Goal: Information Seeking & Learning: Learn about a topic

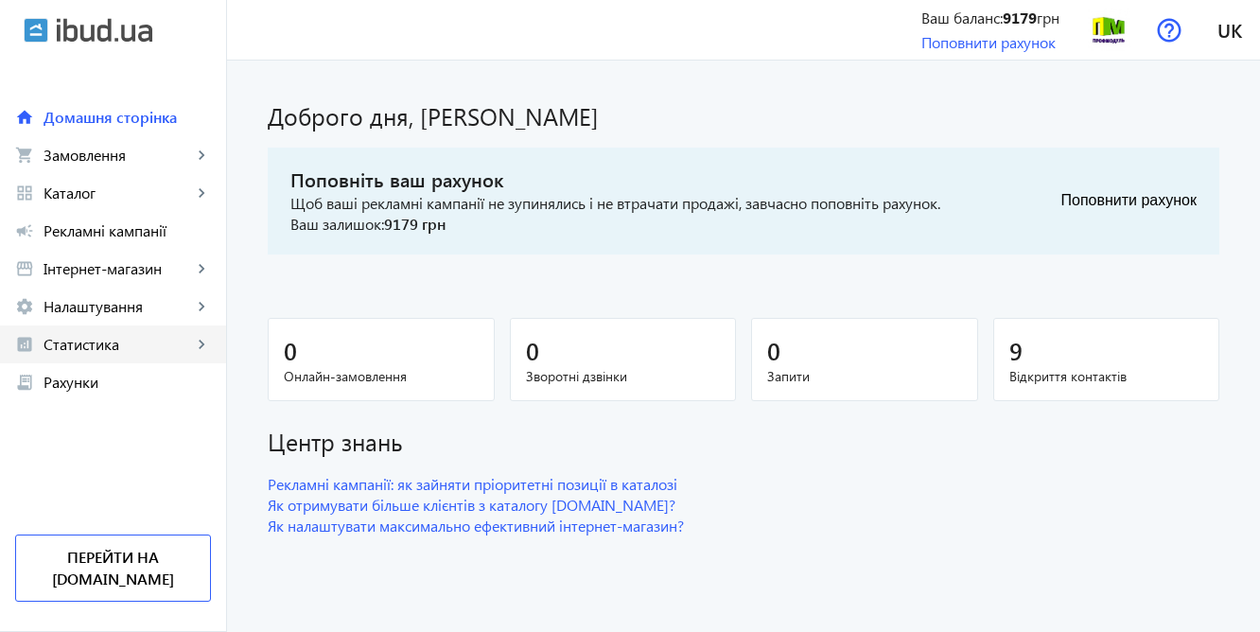
click at [115, 343] on span "Статистика" at bounding box center [117, 344] width 148 height 19
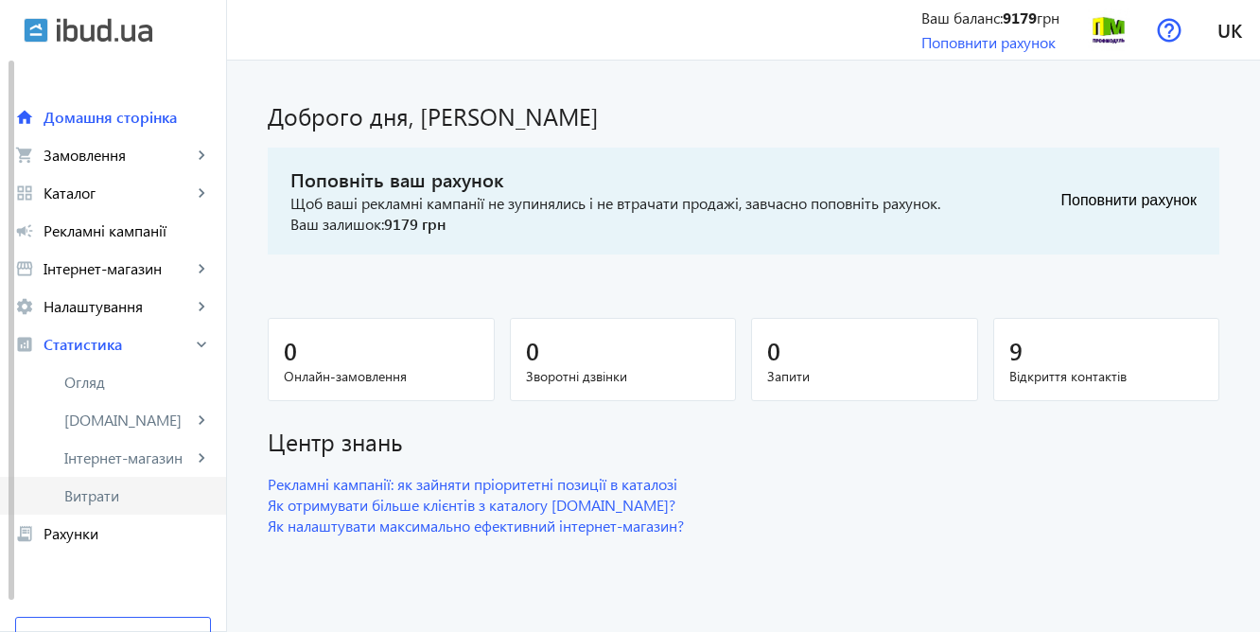
click at [113, 495] on span "Витрати" at bounding box center [137, 495] width 147 height 19
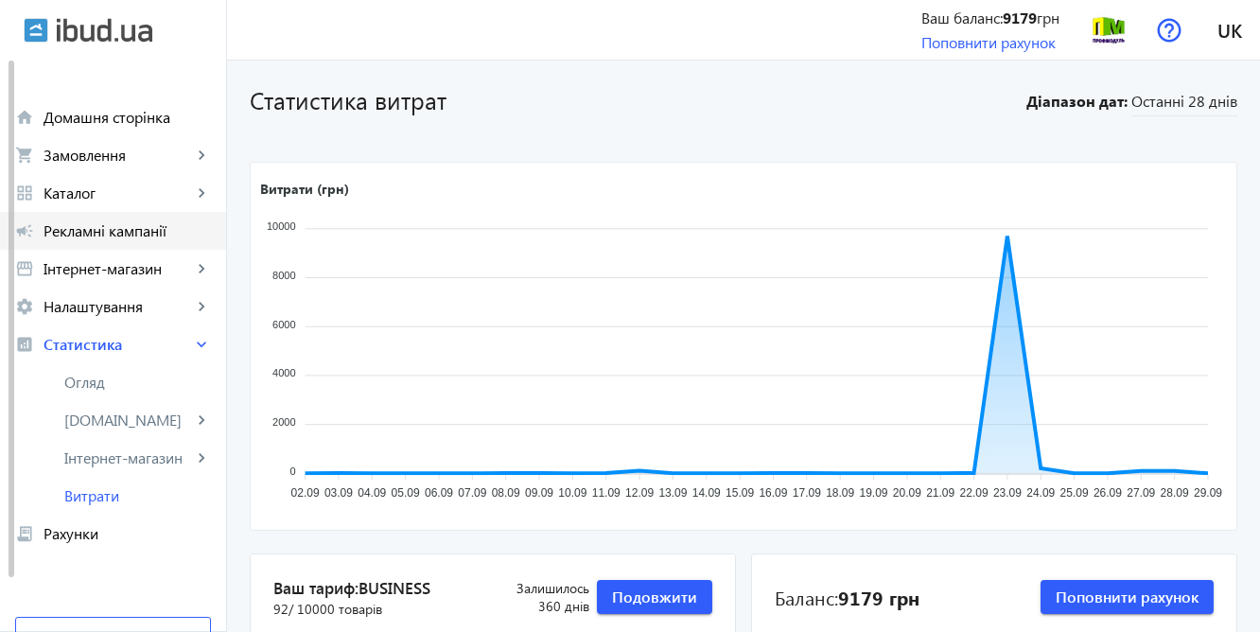
click at [89, 230] on span "Рекламні кампанії" at bounding box center [126, 230] width 167 height 19
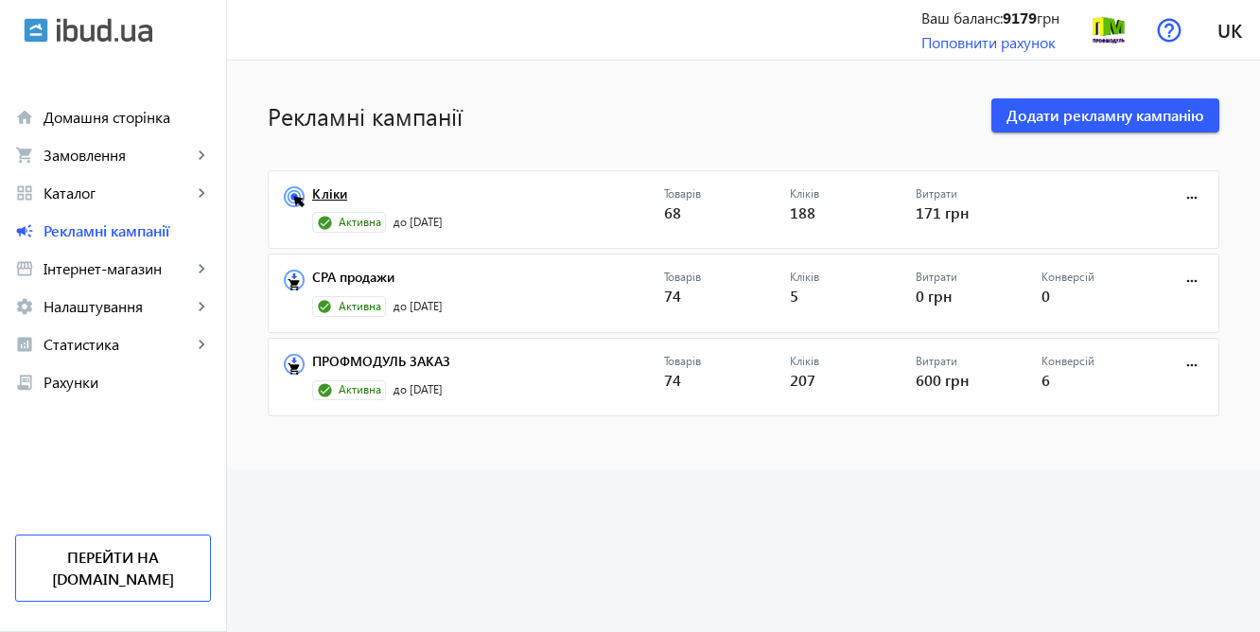
click at [326, 194] on link "Кліки" at bounding box center [488, 199] width 352 height 26
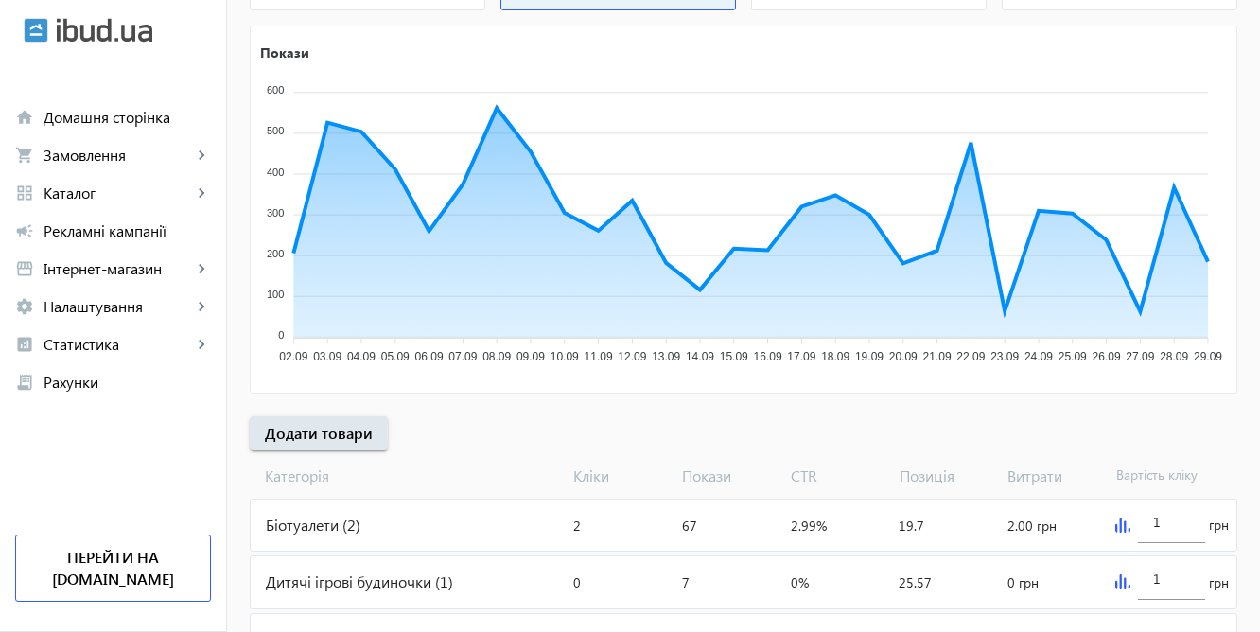
scroll to position [304, 0]
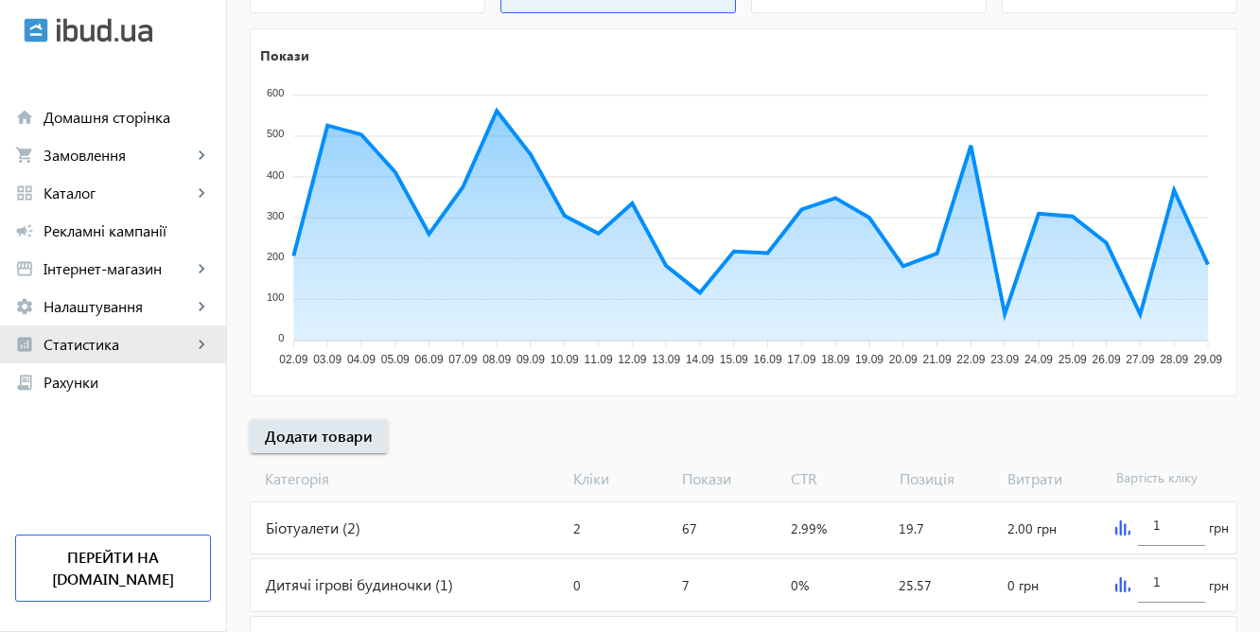
click at [117, 341] on span "Статистика" at bounding box center [117, 344] width 148 height 19
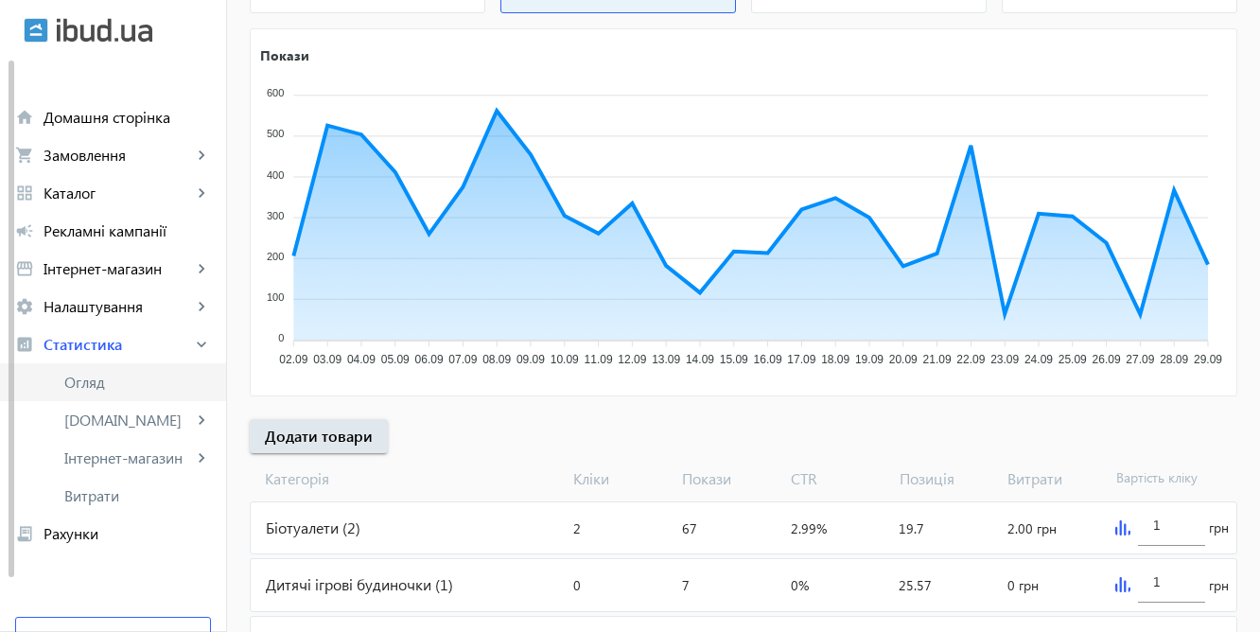
click at [103, 378] on span "Огляд" at bounding box center [137, 382] width 147 height 19
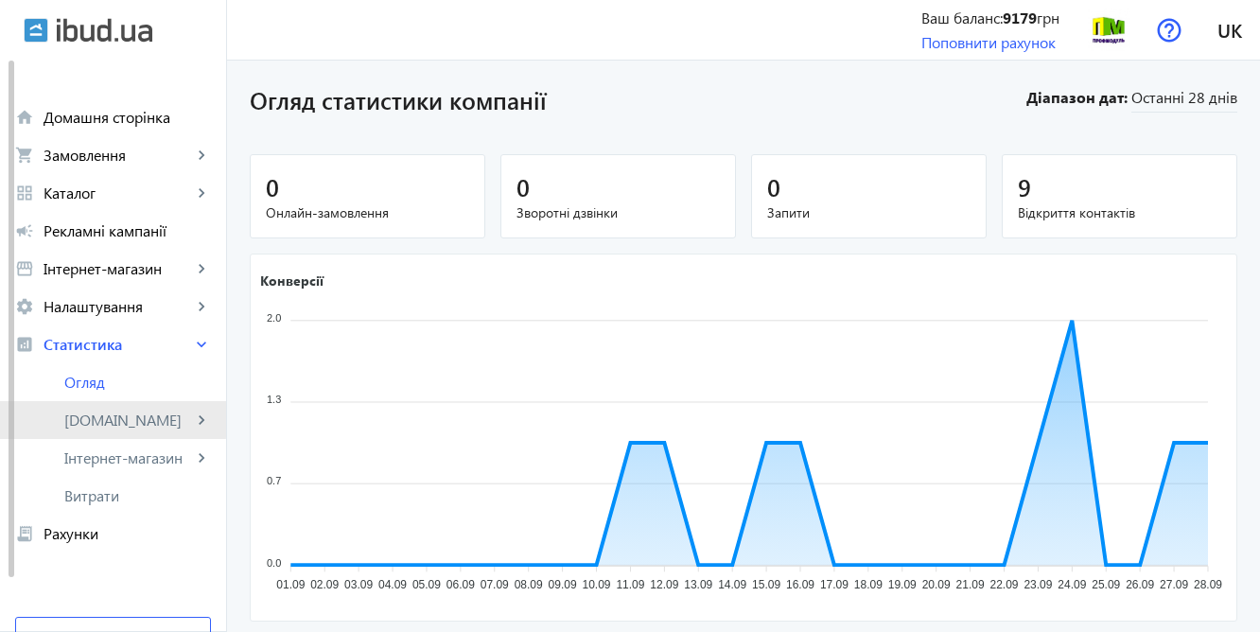
click at [95, 416] on span "[DOMAIN_NAME]" at bounding box center [128, 419] width 128 height 19
click at [96, 417] on span "[DOMAIN_NAME]" at bounding box center [128, 419] width 128 height 19
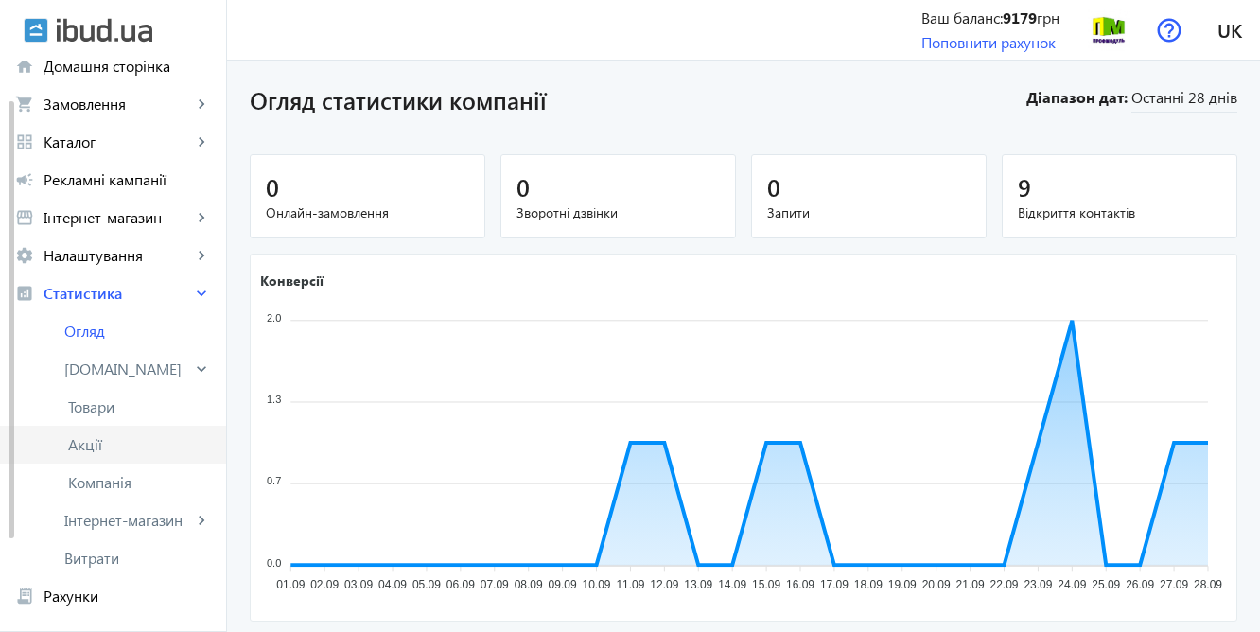
scroll to position [53, 0]
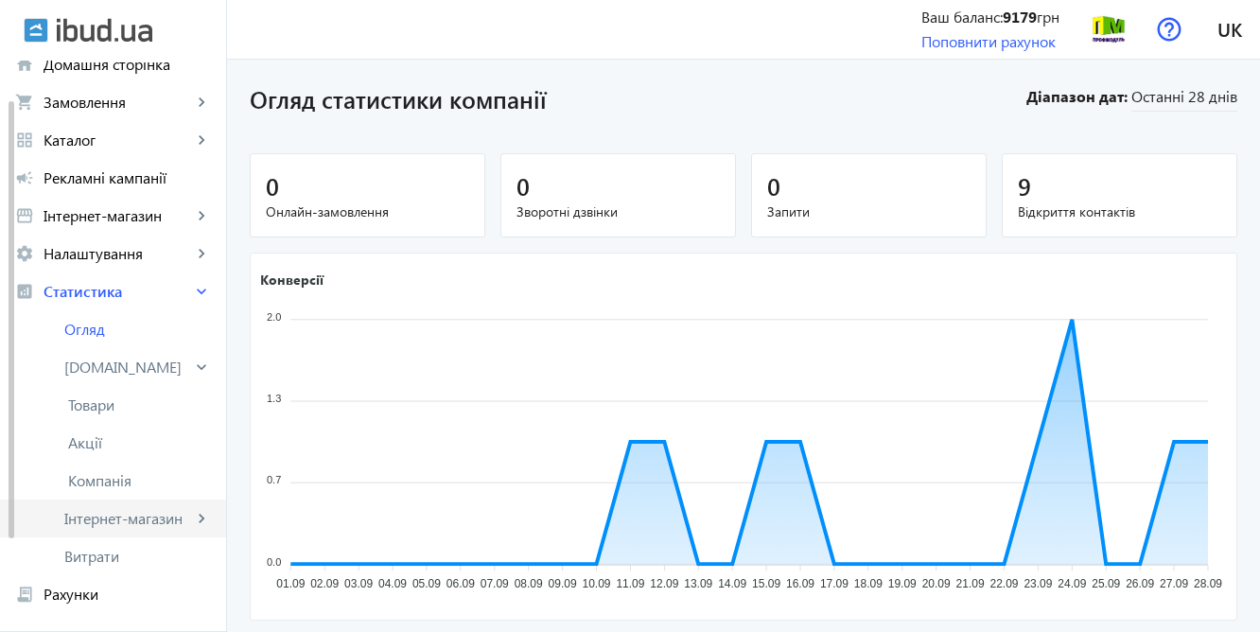
click at [113, 517] on span "Інтернет-магазин" at bounding box center [128, 518] width 128 height 19
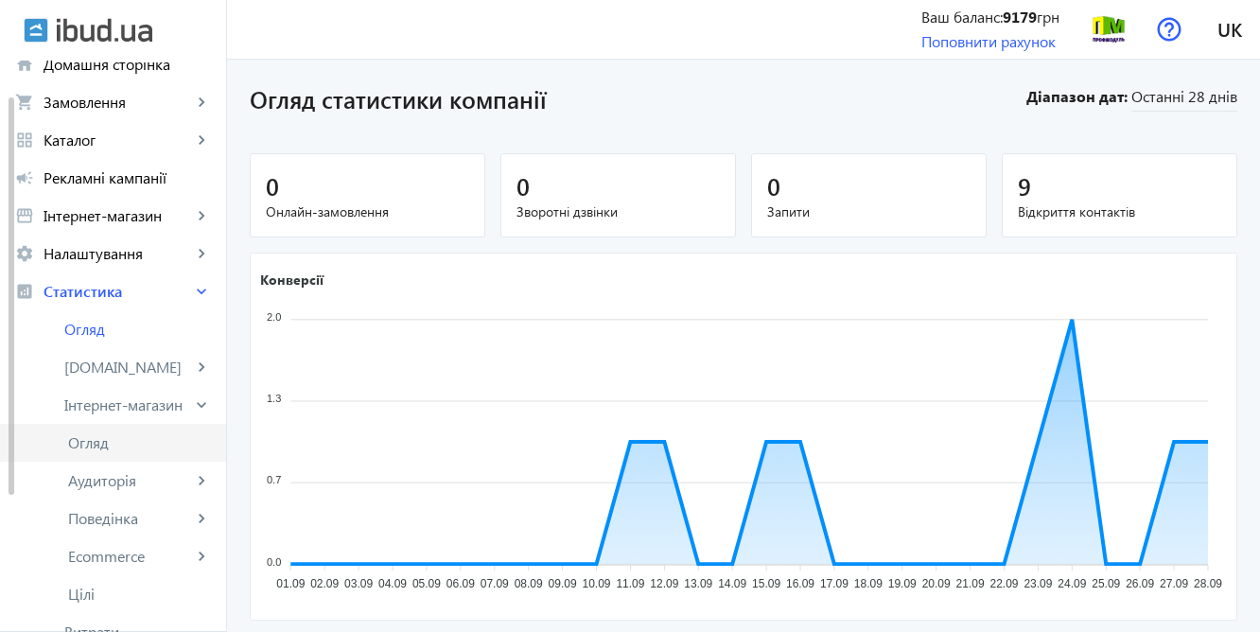
click at [115, 442] on span "Огляд" at bounding box center [139, 442] width 143 height 19
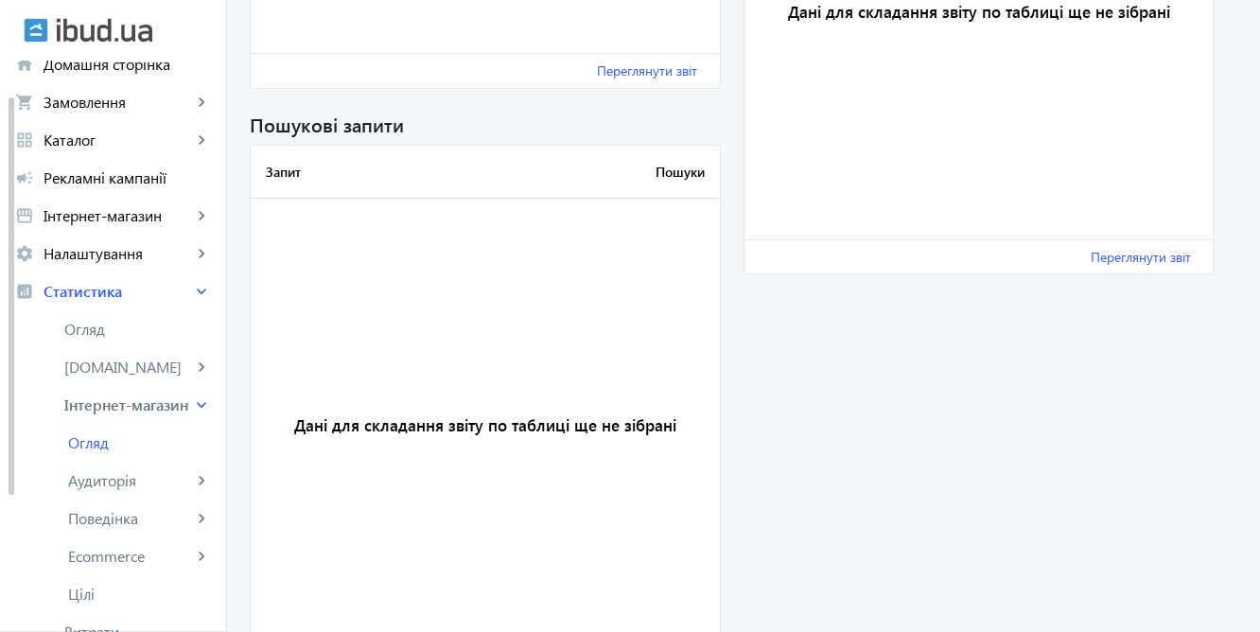
scroll to position [2426, 0]
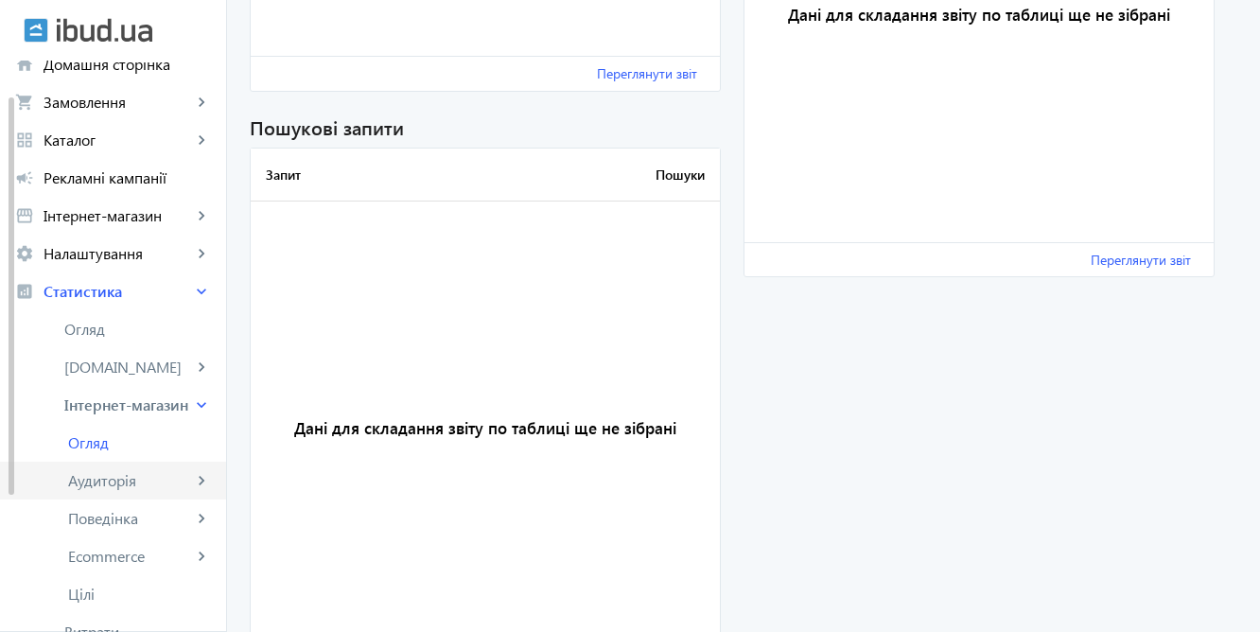
click at [97, 482] on span "Аудиторія" at bounding box center [130, 480] width 124 height 19
click at [98, 522] on span "Огляд" at bounding box center [139, 518] width 143 height 19
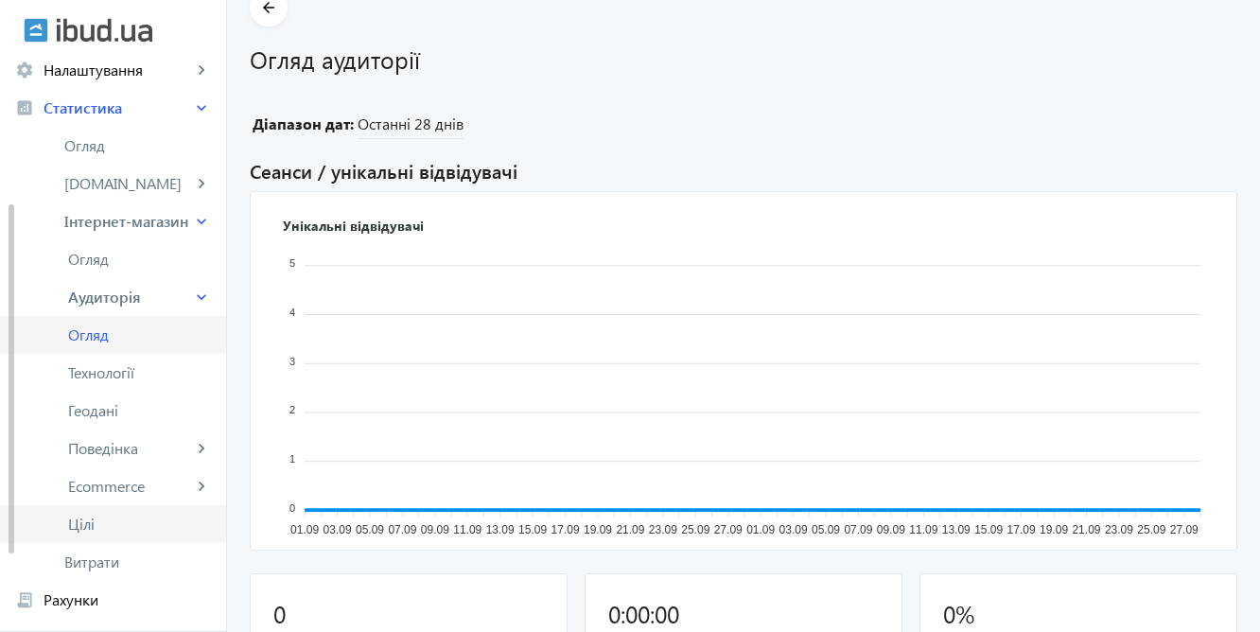
click at [160, 515] on span "Цілі" at bounding box center [139, 523] width 143 height 19
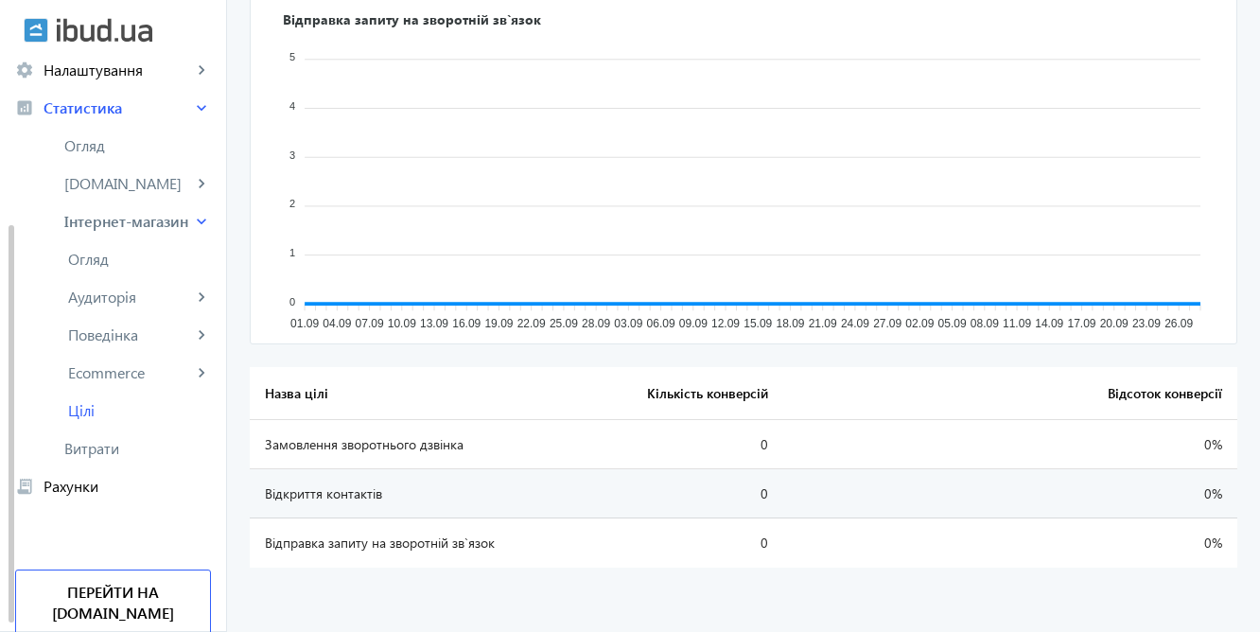
click at [375, 546] on td "Відправка запиту на зворотній зв`язок" at bounding box center [398, 542] width 296 height 49
click at [115, 448] on span "Витрати" at bounding box center [137, 448] width 147 height 19
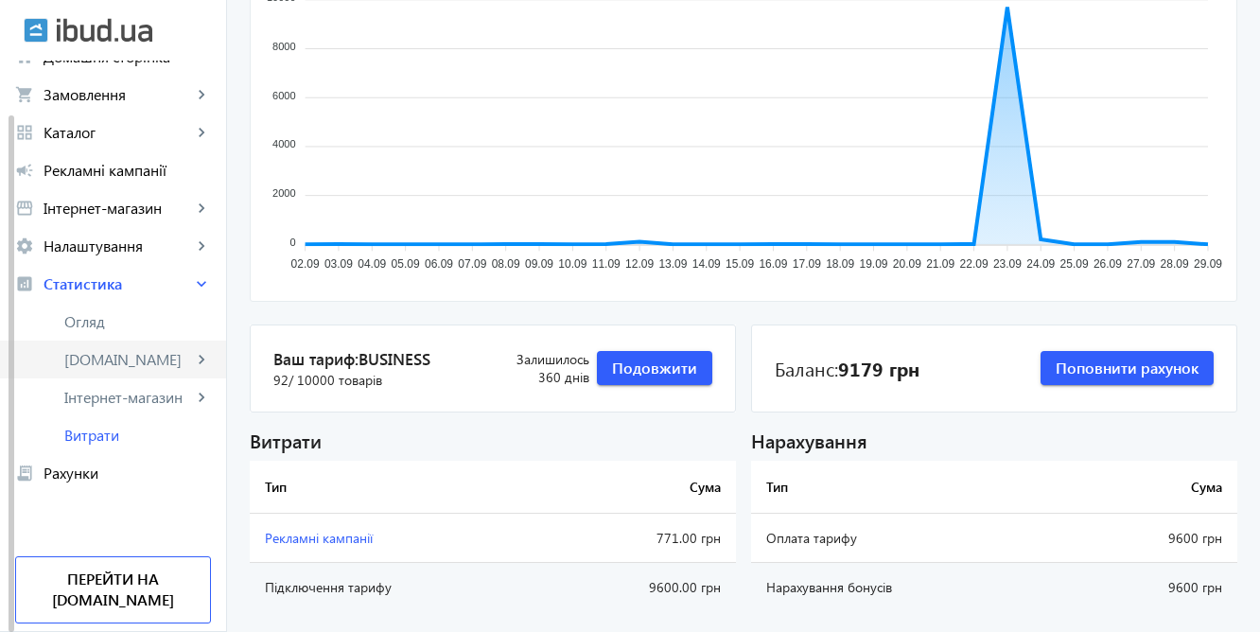
click at [101, 361] on span "[DOMAIN_NAME]" at bounding box center [128, 359] width 128 height 19
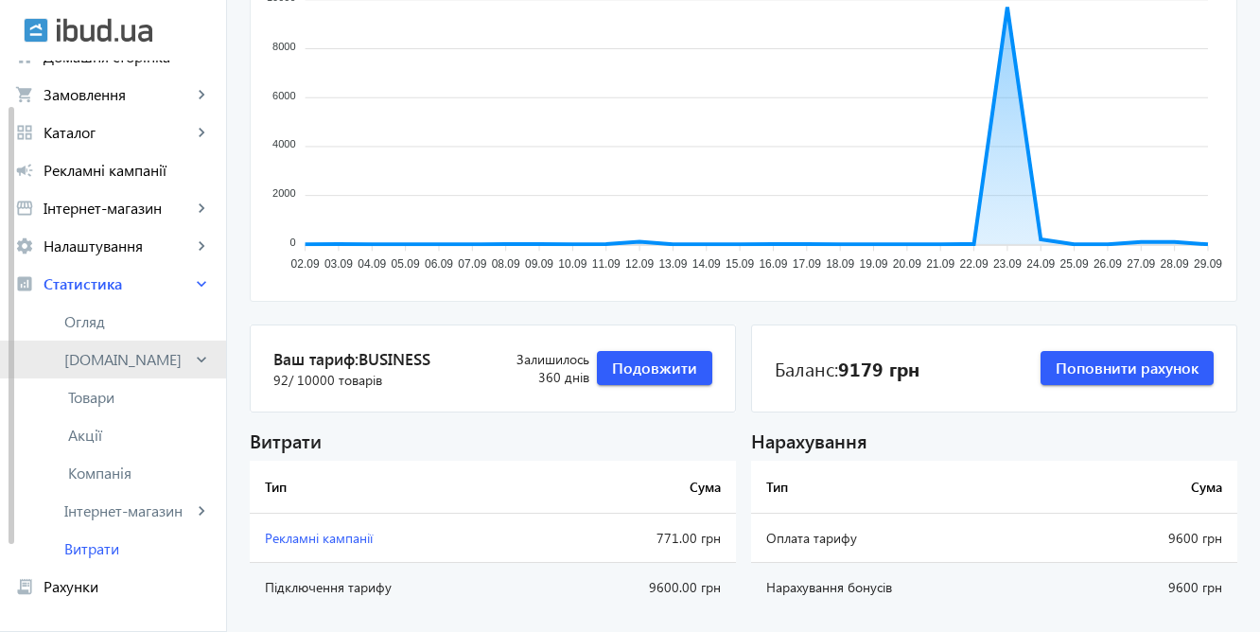
click at [101, 361] on span "[DOMAIN_NAME]" at bounding box center [128, 359] width 128 height 19
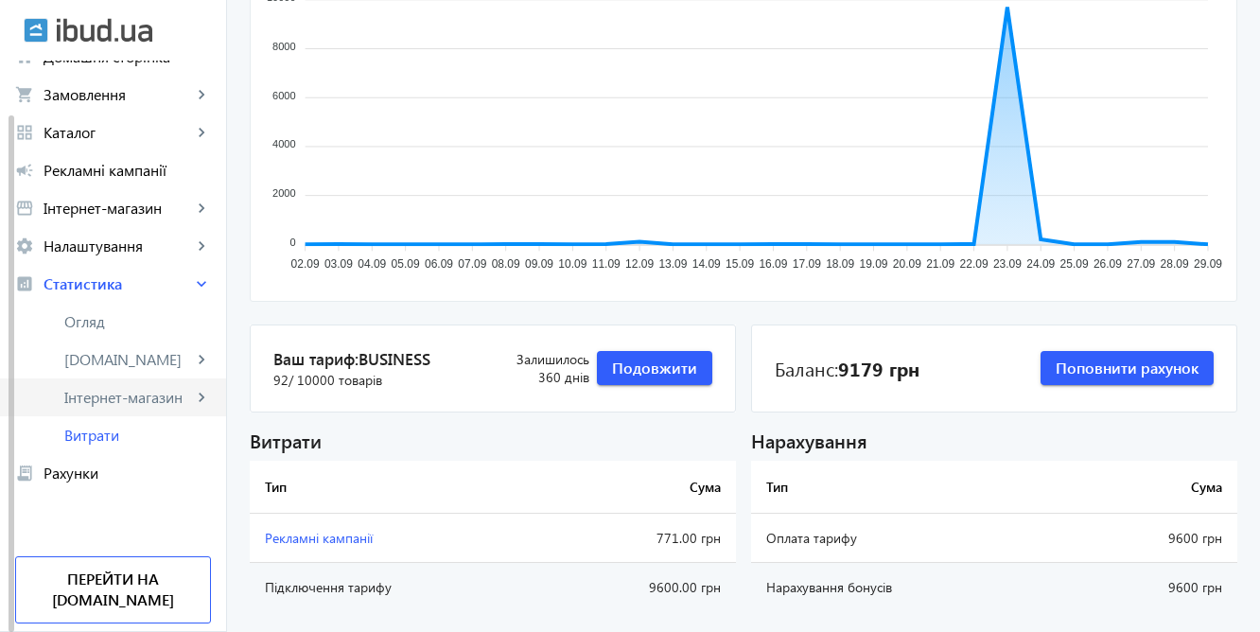
click at [104, 400] on span "Інтернет-магазин" at bounding box center [128, 397] width 128 height 19
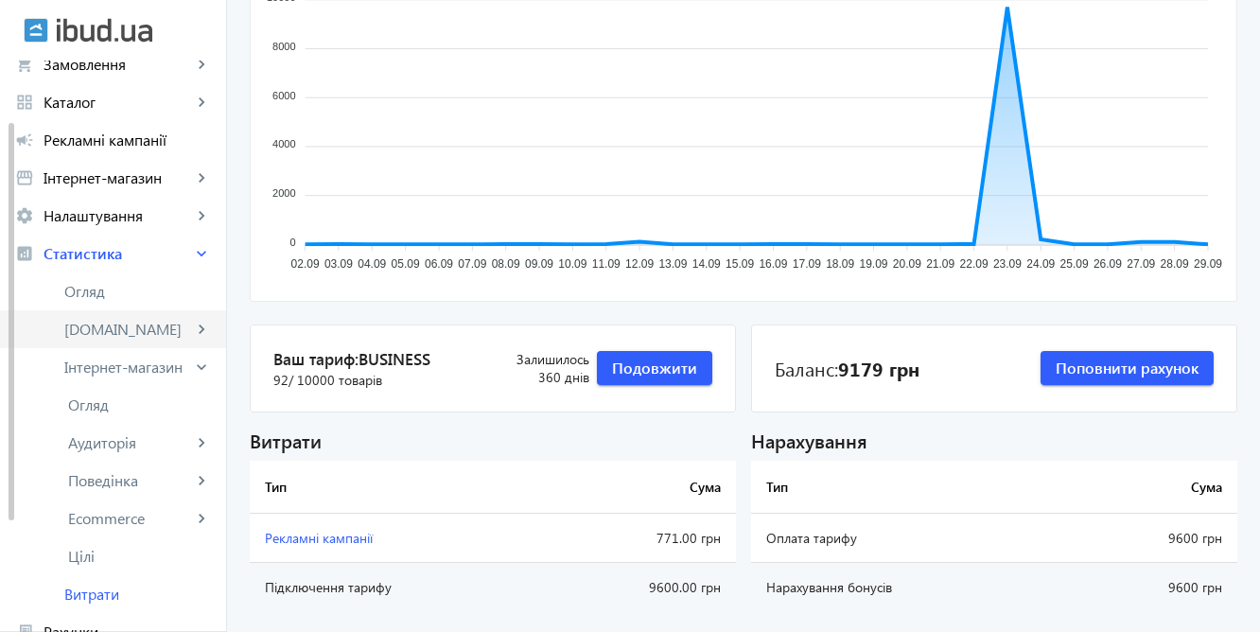
click at [140, 322] on span "[DOMAIN_NAME]" at bounding box center [128, 329] width 128 height 19
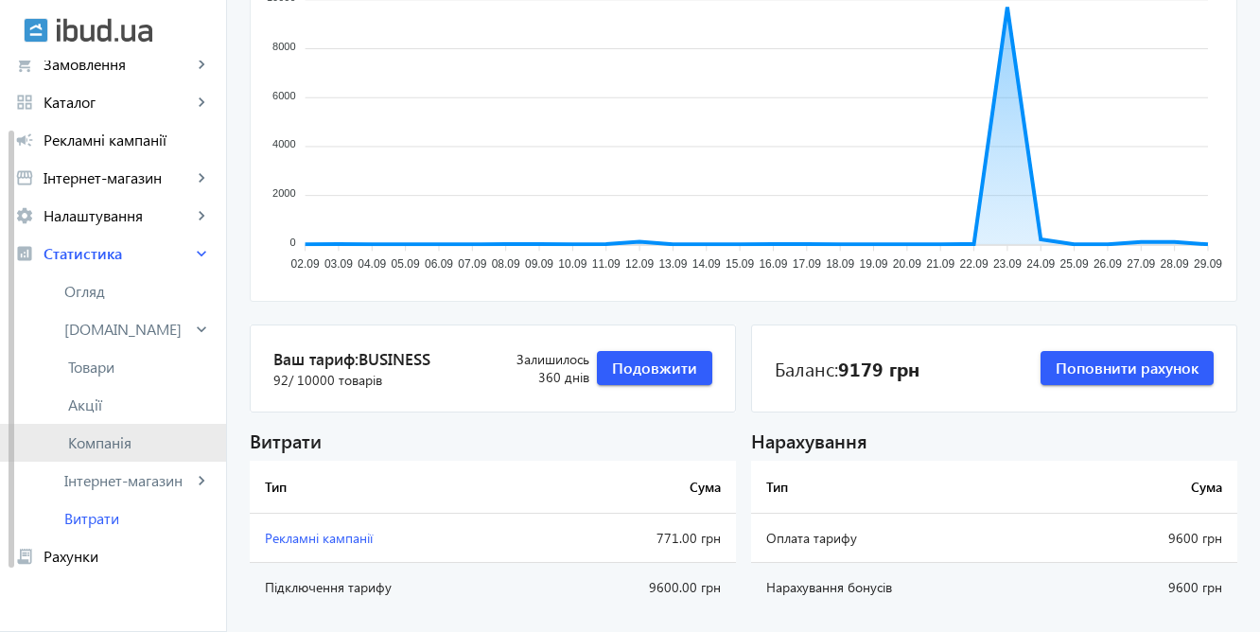
click at [124, 441] on span "Компанія" at bounding box center [139, 442] width 143 height 19
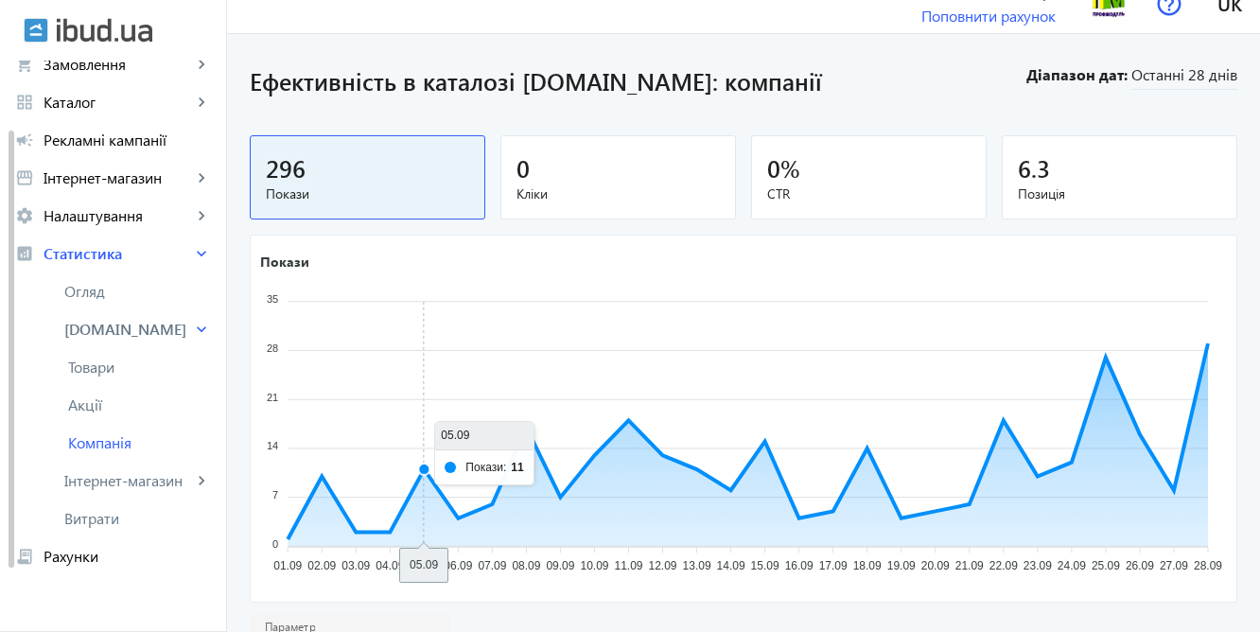
scroll to position [24, 0]
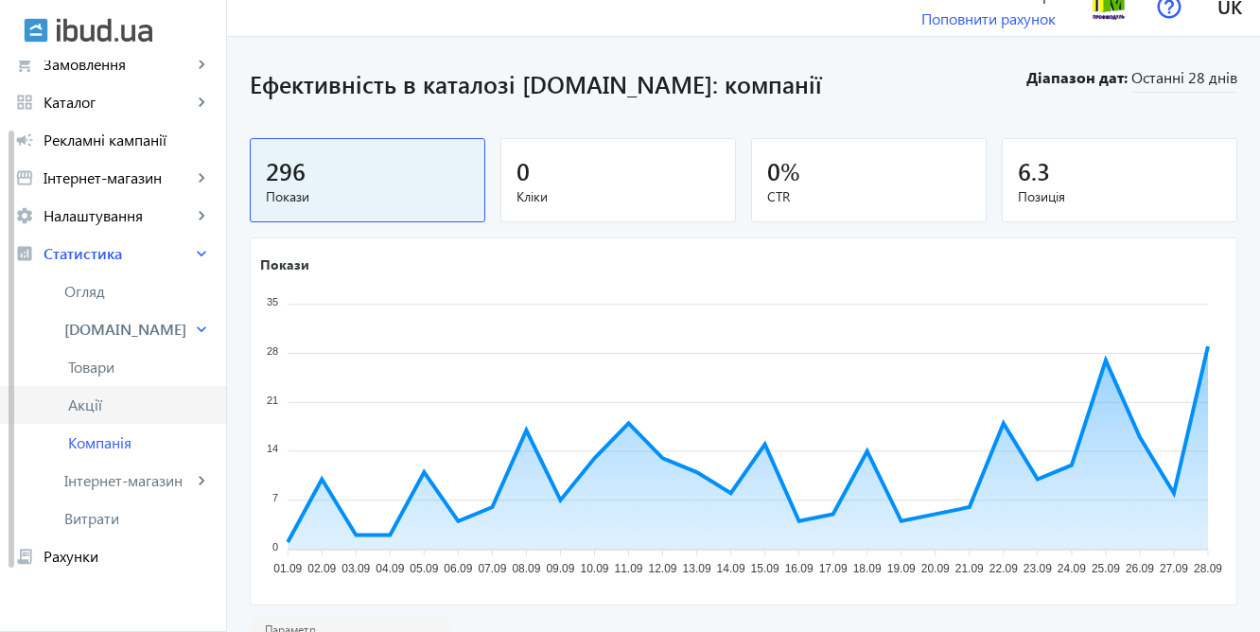
click at [113, 404] on span "Акції" at bounding box center [139, 404] width 143 height 19
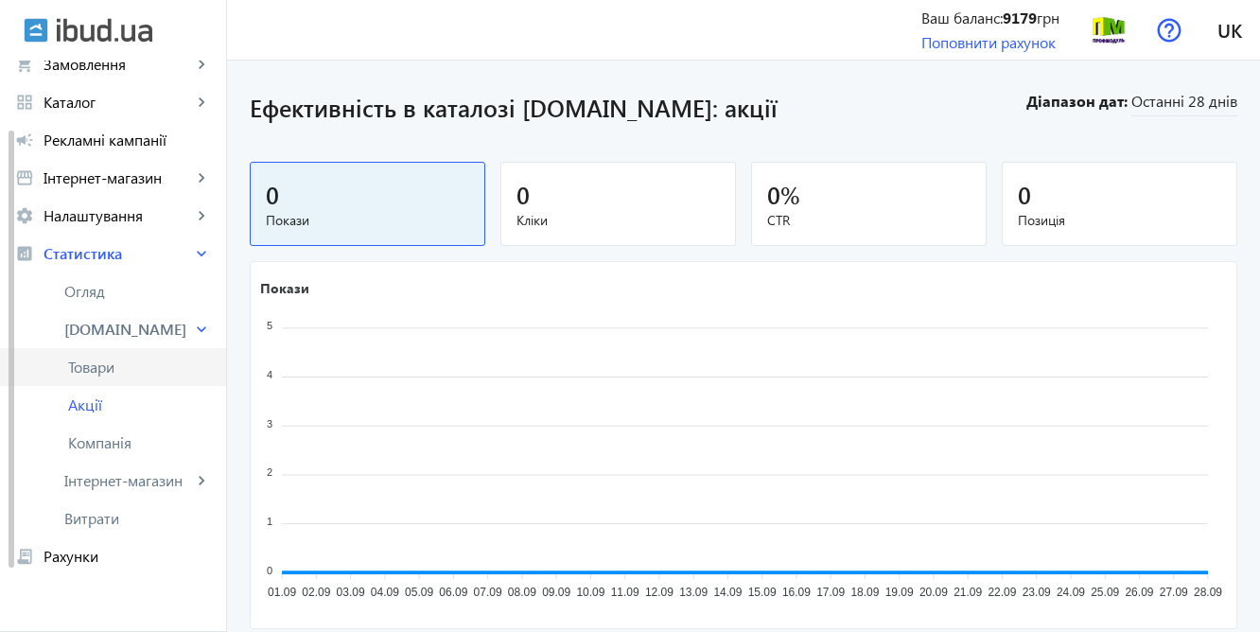
click at [105, 369] on span "Товари" at bounding box center [139, 366] width 143 height 19
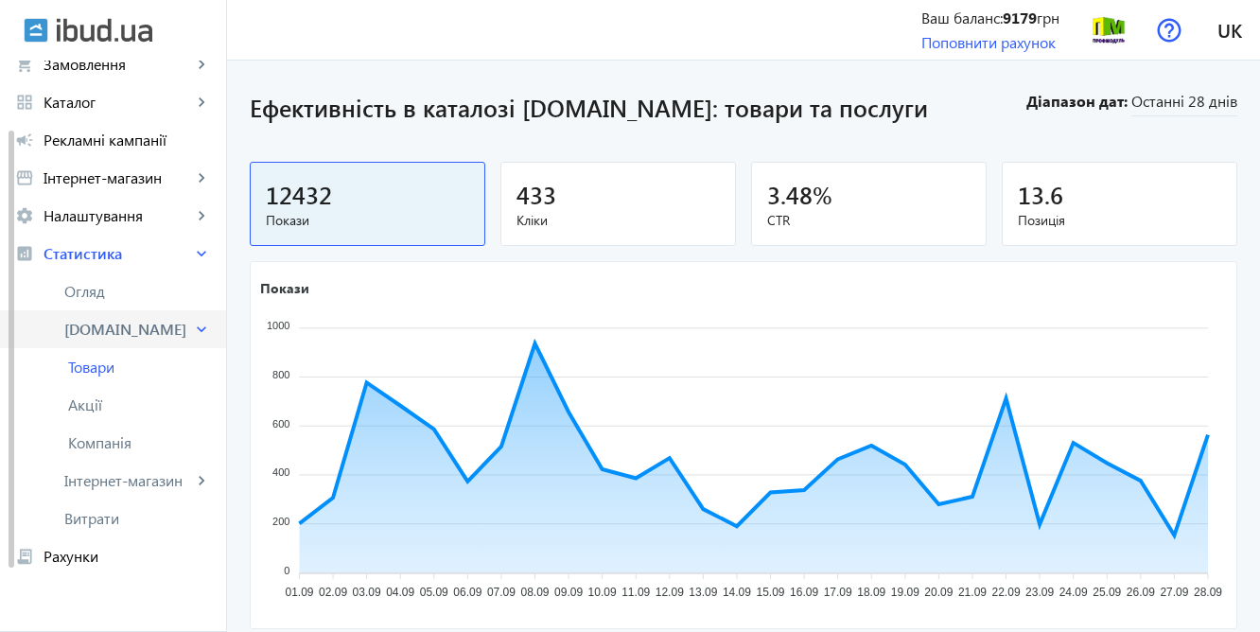
click at [77, 323] on span "[DOMAIN_NAME]" at bounding box center [128, 329] width 128 height 19
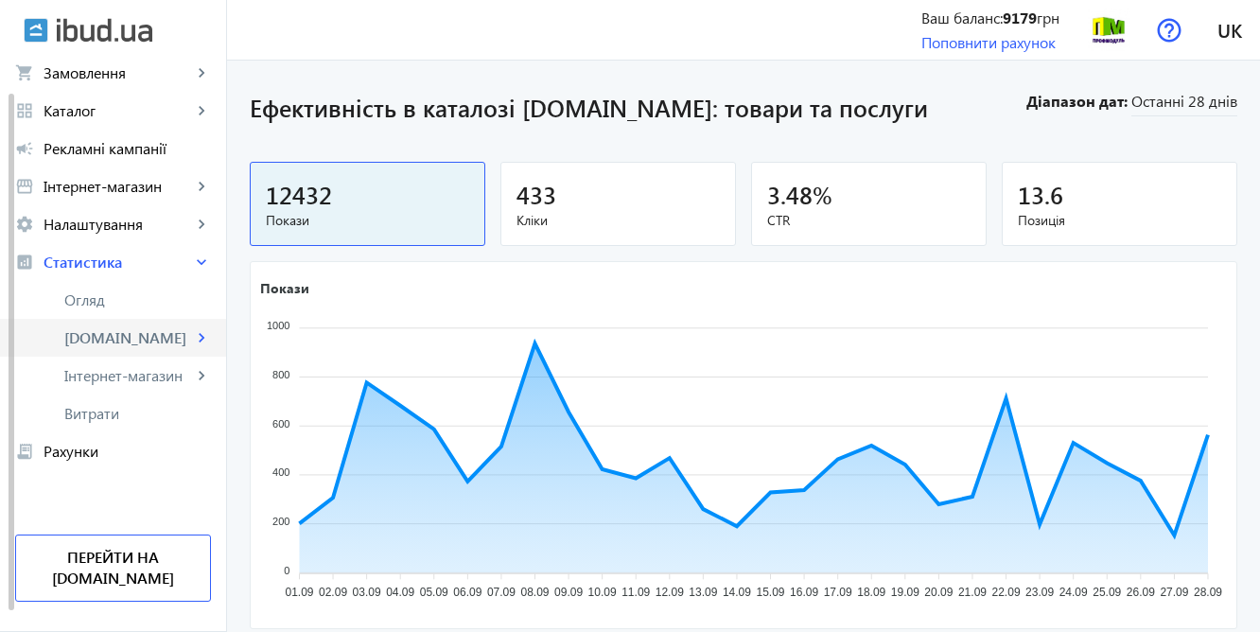
scroll to position [61, 0]
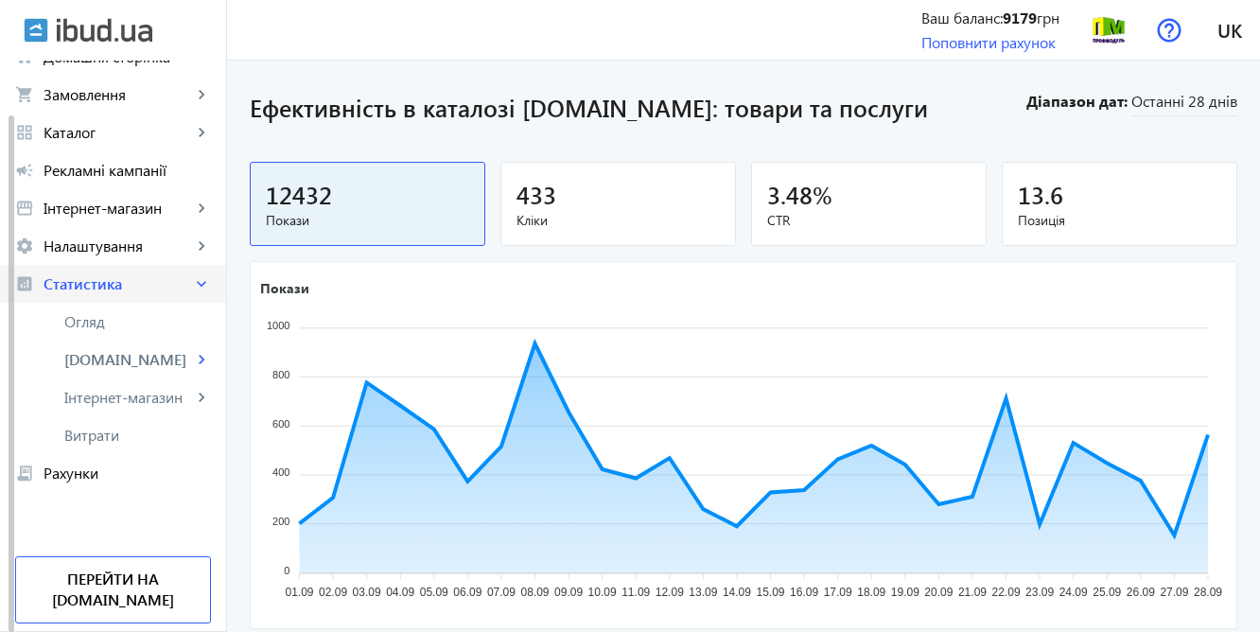
click at [148, 286] on span "Статистика" at bounding box center [117, 283] width 148 height 19
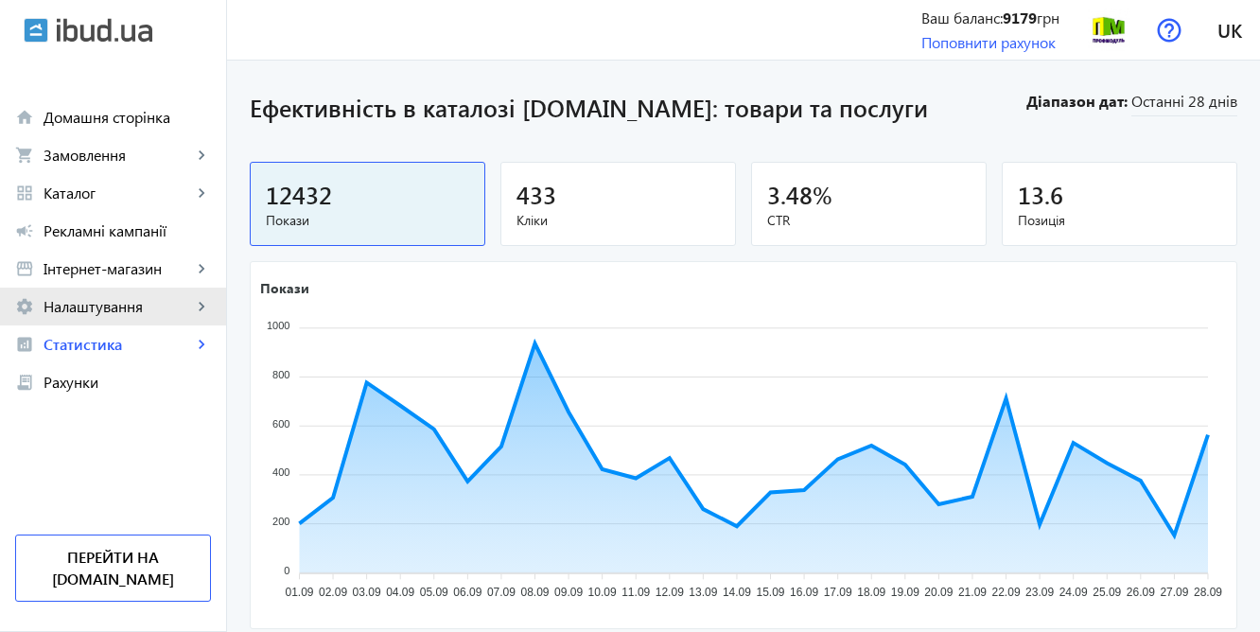
click at [123, 307] on span "Налаштування" at bounding box center [117, 306] width 148 height 19
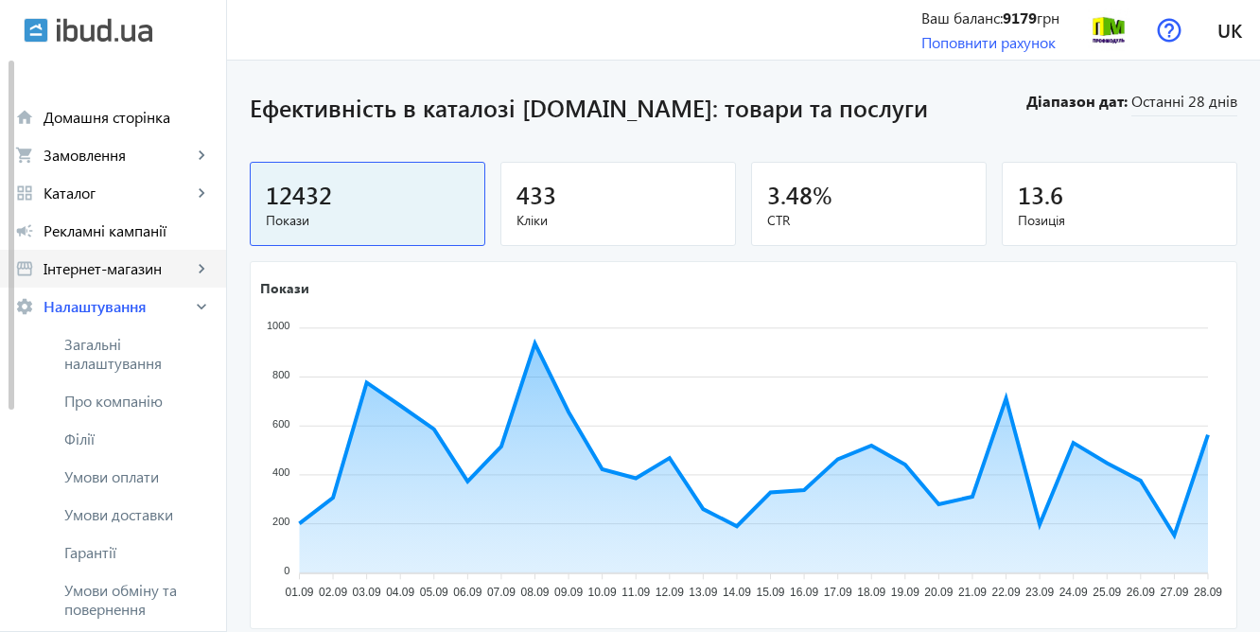
click at [128, 262] on span "Інтернет-магазин" at bounding box center [117, 268] width 148 height 19
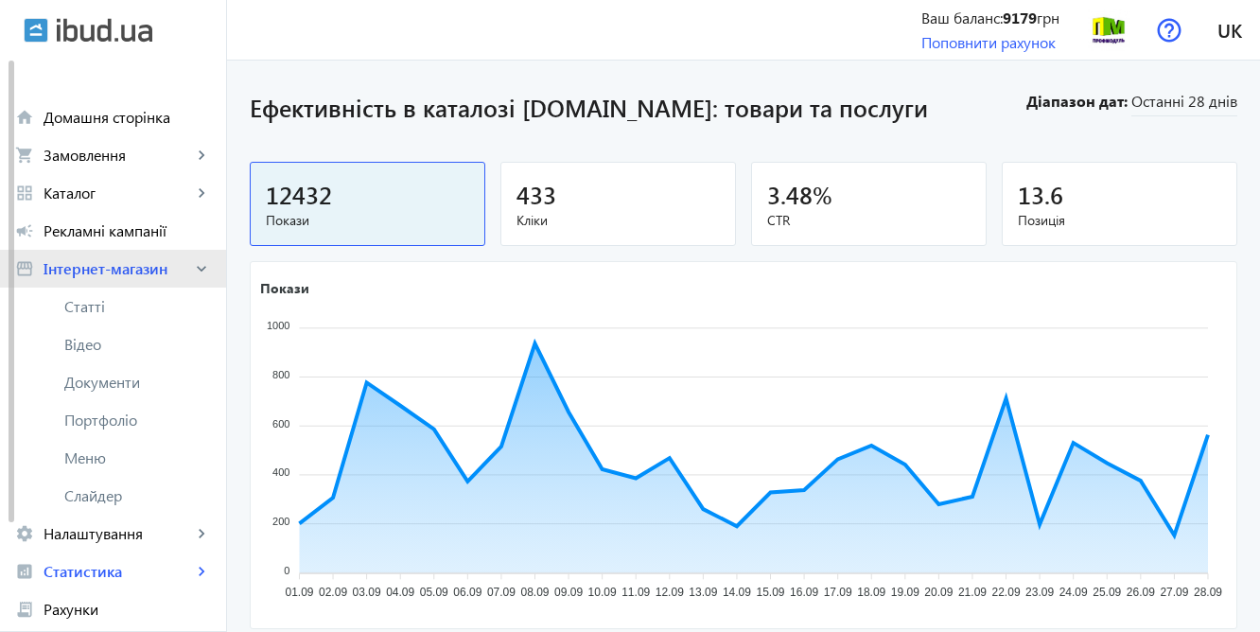
click at [128, 262] on span "Інтернет-магазин" at bounding box center [117, 268] width 148 height 19
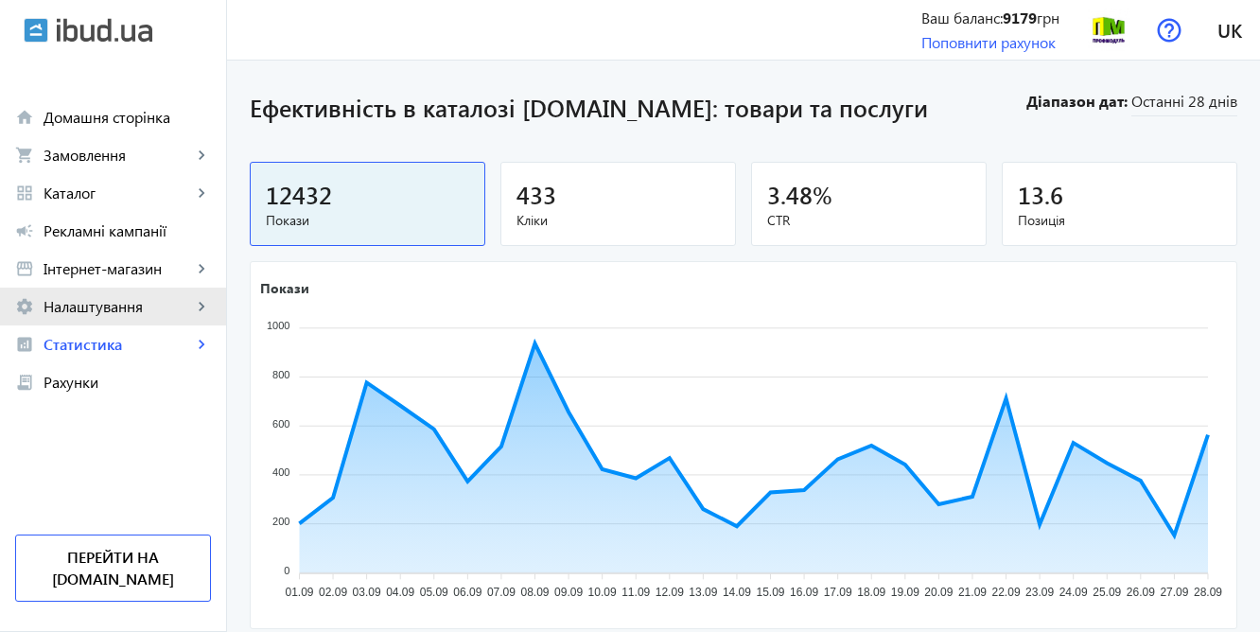
click at [135, 309] on span "Налаштування" at bounding box center [117, 306] width 148 height 19
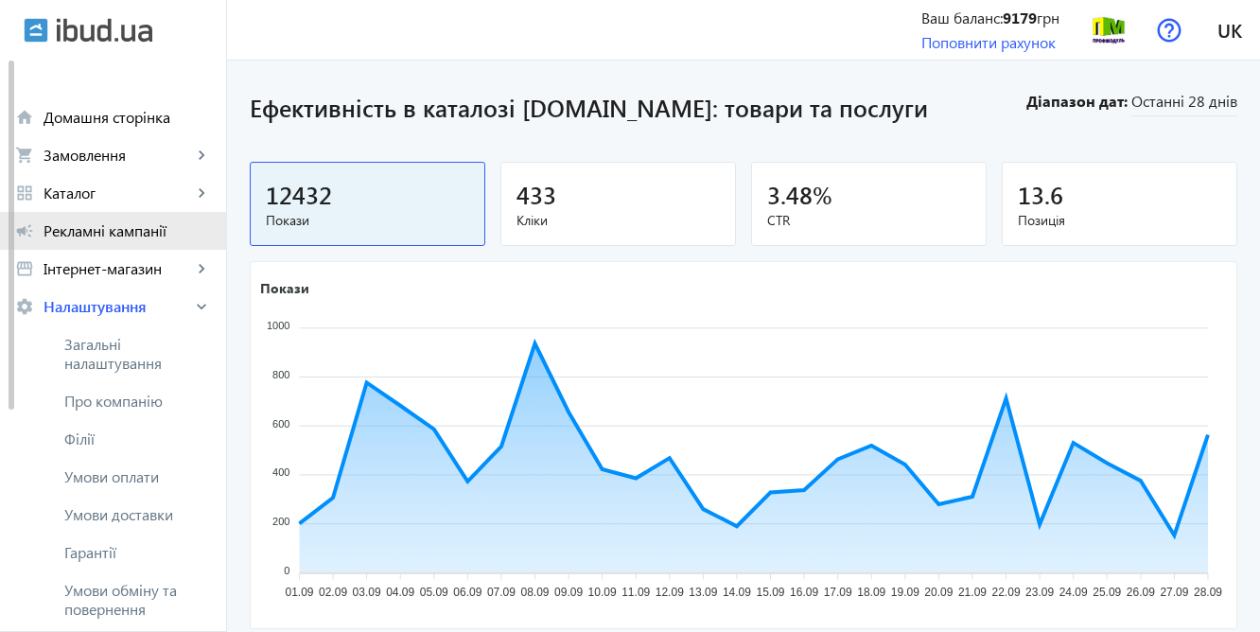
click at [125, 236] on span "Рекламні кампанії" at bounding box center [126, 230] width 167 height 19
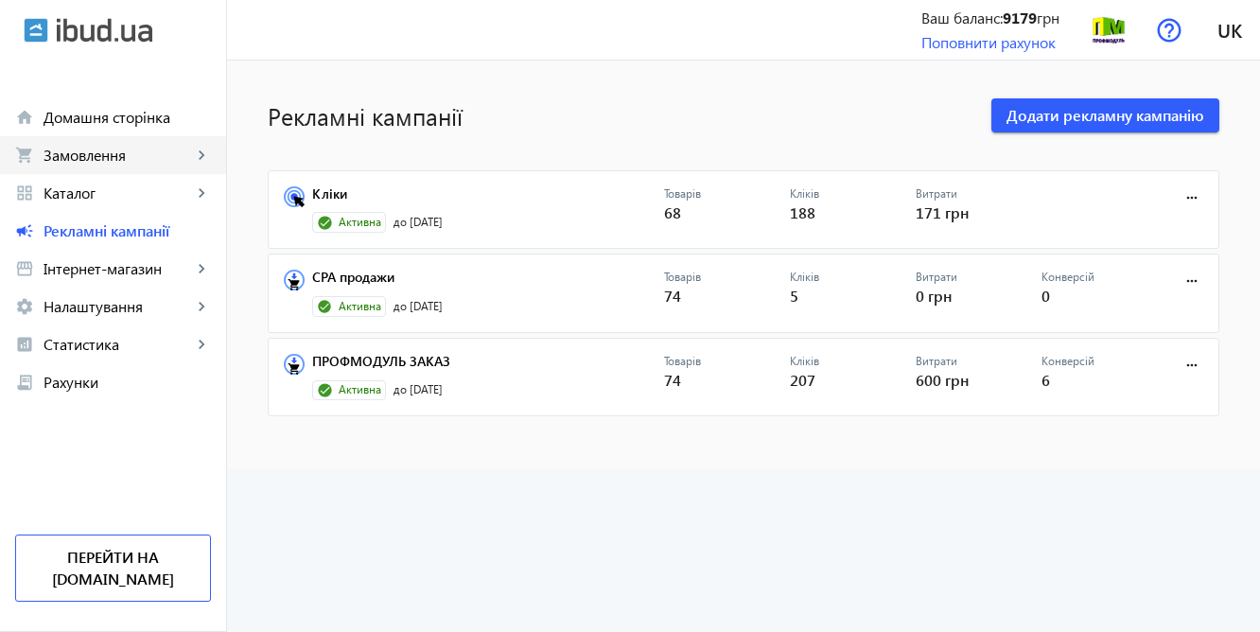
click at [150, 139] on link "shopping_cart Замовлення keyboard_arrow_right" at bounding box center [113, 155] width 226 height 38
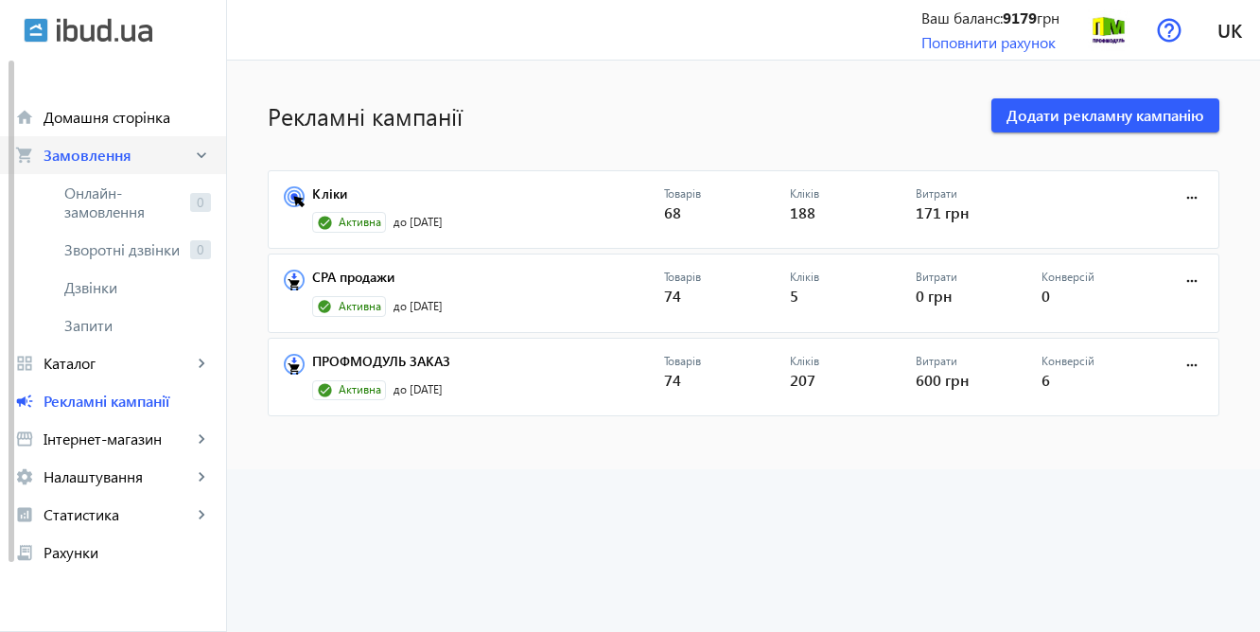
click at [99, 146] on span "Замовлення" at bounding box center [117, 155] width 148 height 19
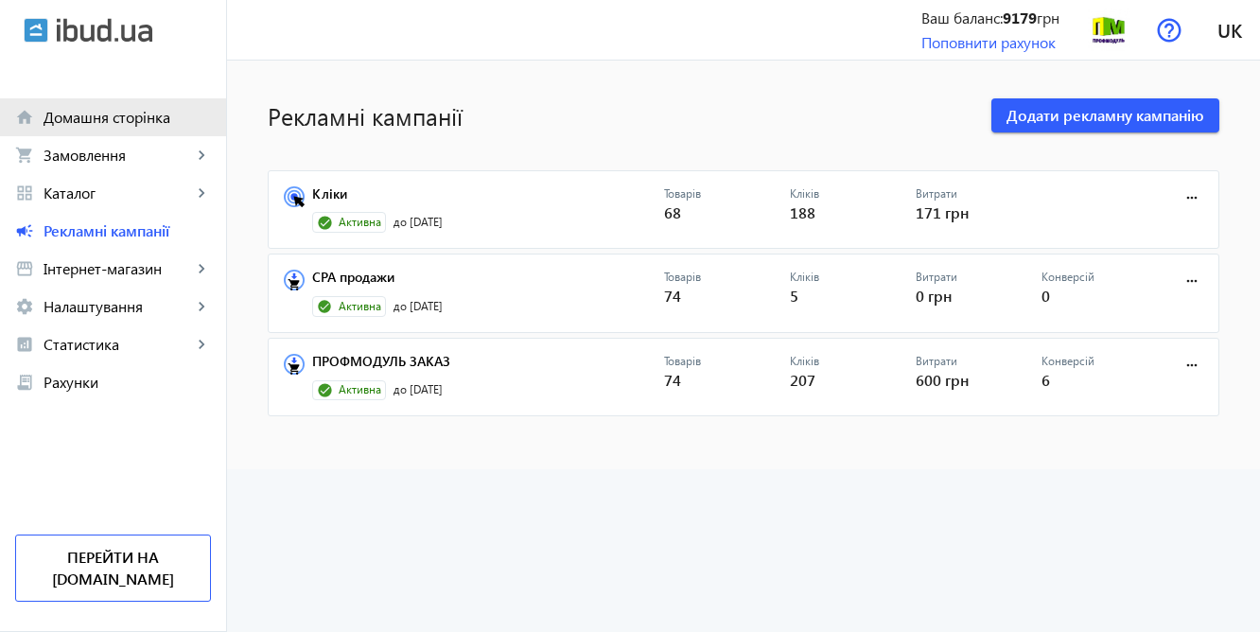
click at [99, 122] on span "Домашня сторінка" at bounding box center [126, 117] width 167 height 19
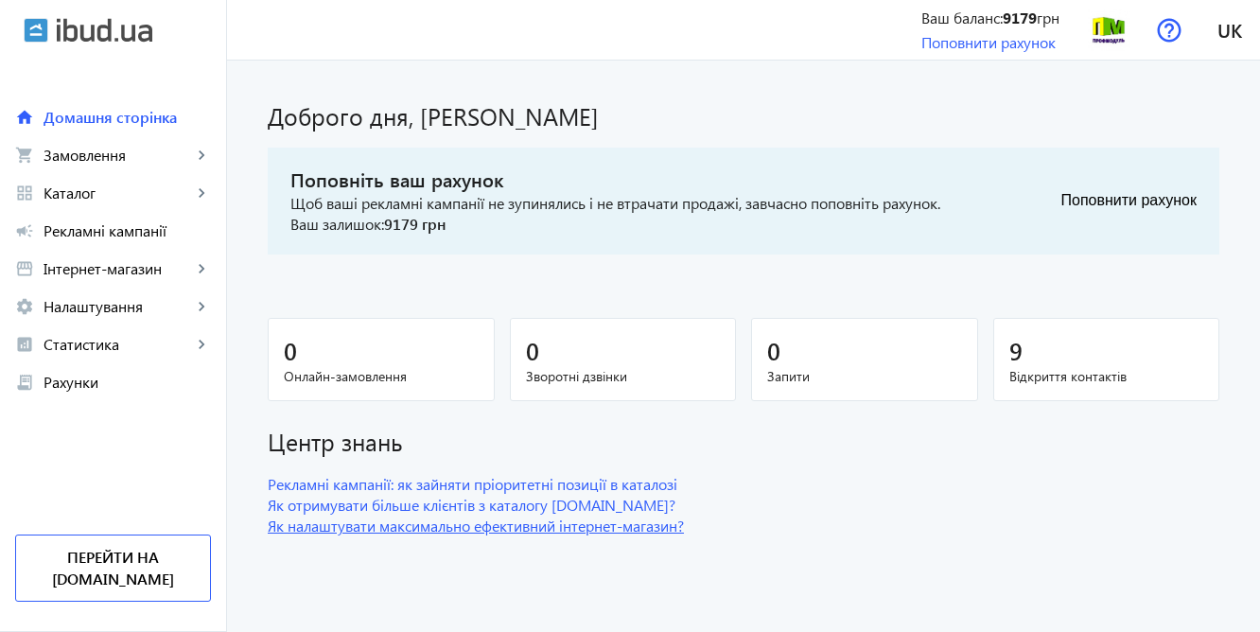
click at [481, 530] on link "Як налаштувати максимально ефективний інтернет-магазин?" at bounding box center [743, 525] width 951 height 21
